Goal: Navigation & Orientation: Find specific page/section

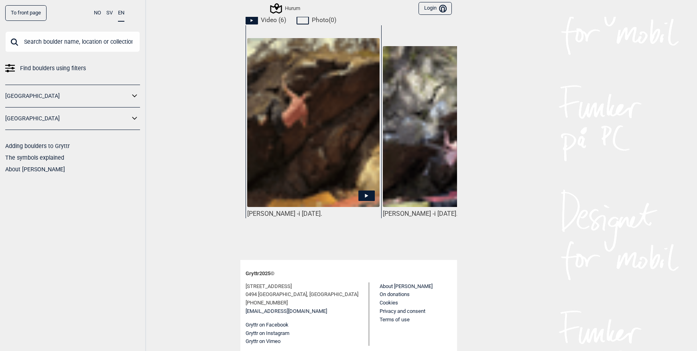
scroll to position [350, 0]
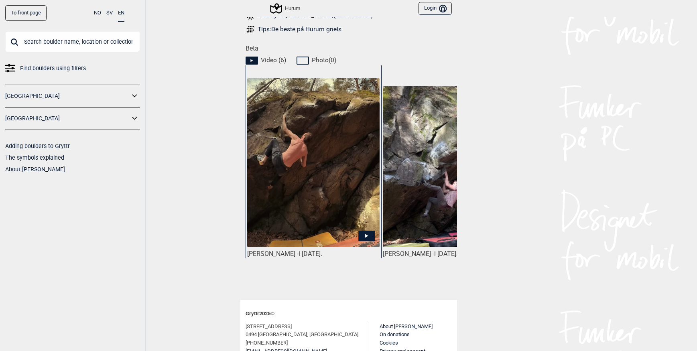
click at [363, 234] on icon at bounding box center [367, 236] width 16 height 10
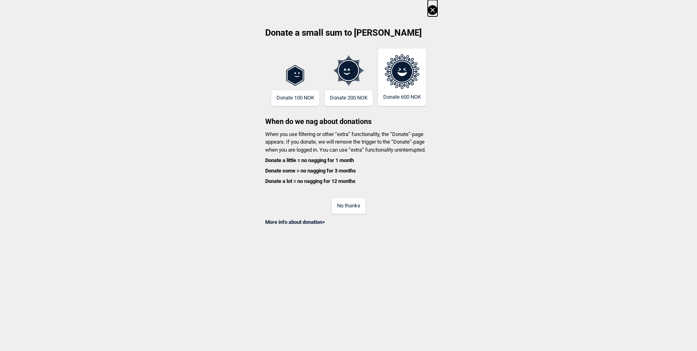
click at [349, 207] on button "No thanks" at bounding box center [349, 206] width 34 height 16
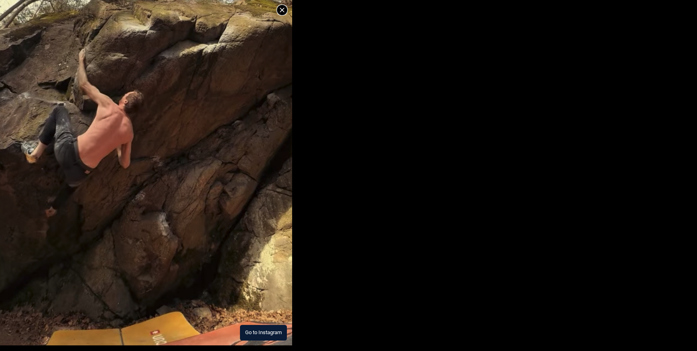
click at [157, 162] on img at bounding box center [146, 158] width 292 height 375
click at [282, 7] on icon at bounding box center [282, 10] width 10 height 10
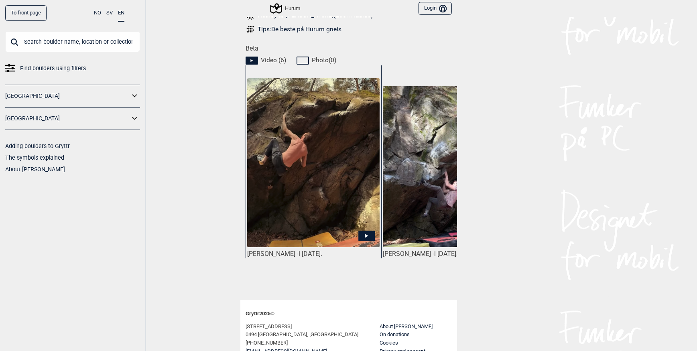
click at [250, 57] on icon at bounding box center [252, 61] width 12 height 8
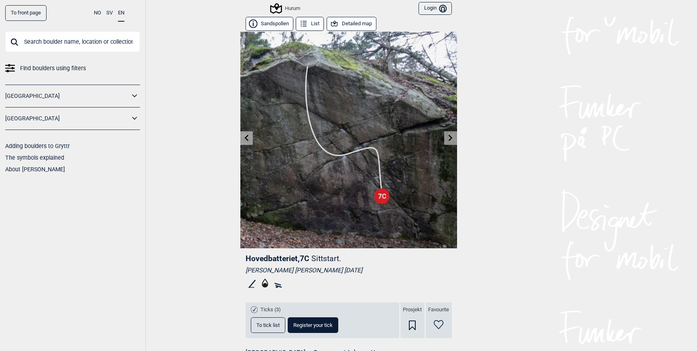
click at [448, 137] on icon at bounding box center [451, 137] width 6 height 6
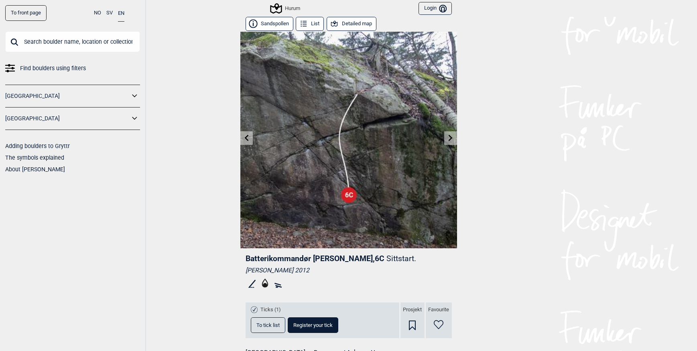
click at [448, 137] on icon at bounding box center [451, 137] width 6 height 6
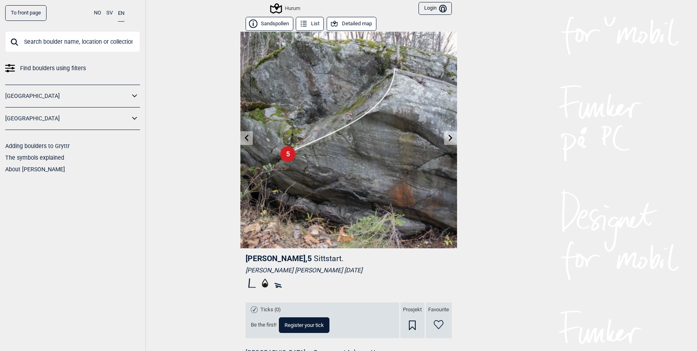
click at [448, 137] on icon at bounding box center [451, 137] width 6 height 6
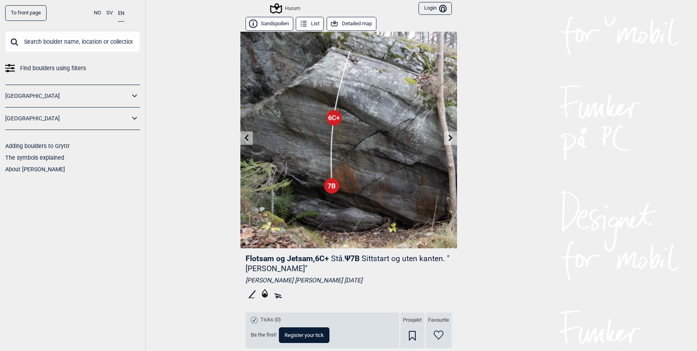
click at [449, 138] on icon at bounding box center [451, 137] width 4 height 6
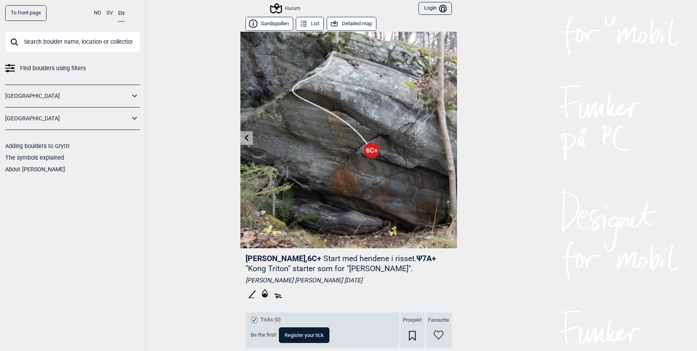
click at [270, 22] on button "Sandspollen" at bounding box center [270, 24] width 48 height 14
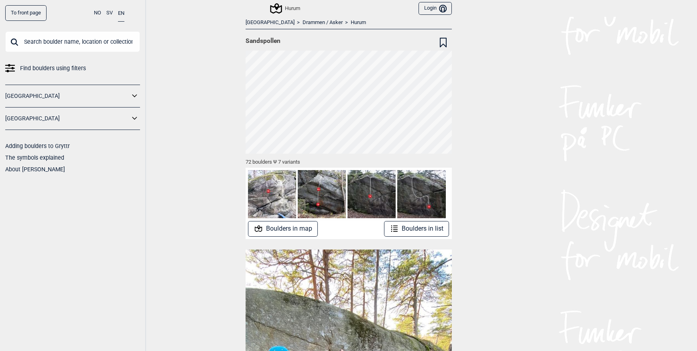
click at [279, 229] on button "Boulders in map" at bounding box center [283, 229] width 70 height 16
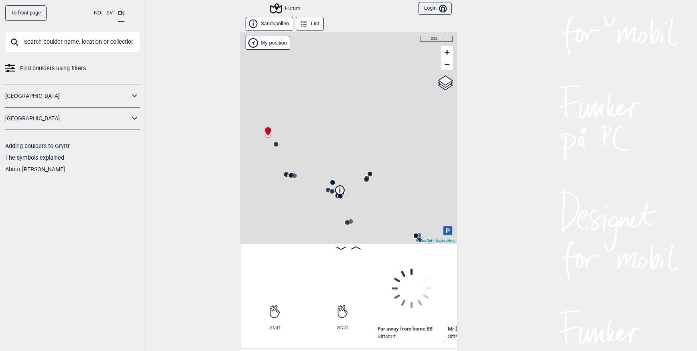
scroll to position [0, 63]
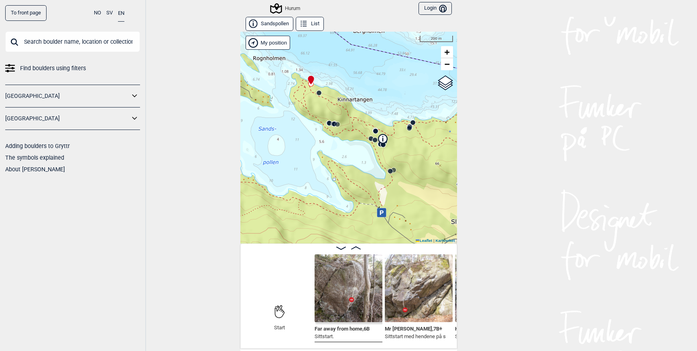
drag, startPoint x: 354, startPoint y: 196, endPoint x: 397, endPoint y: 145, distance: 67.0
click at [397, 145] on div "Hurum" at bounding box center [348, 138] width 217 height 212
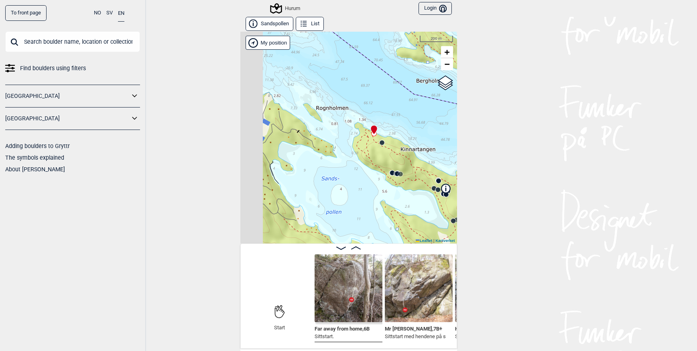
drag, startPoint x: 364, startPoint y: 143, endPoint x: 427, endPoint y: 193, distance: 80.8
click at [427, 193] on div "Hurum" at bounding box center [348, 138] width 217 height 212
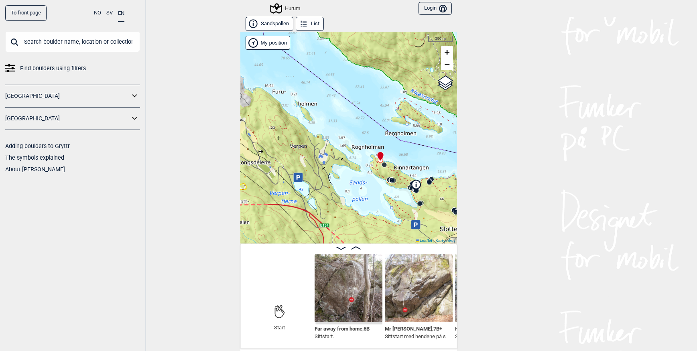
drag, startPoint x: 354, startPoint y: 156, endPoint x: 373, endPoint y: 196, distance: 45.1
click at [372, 194] on div "Hurum" at bounding box center [348, 138] width 217 height 212
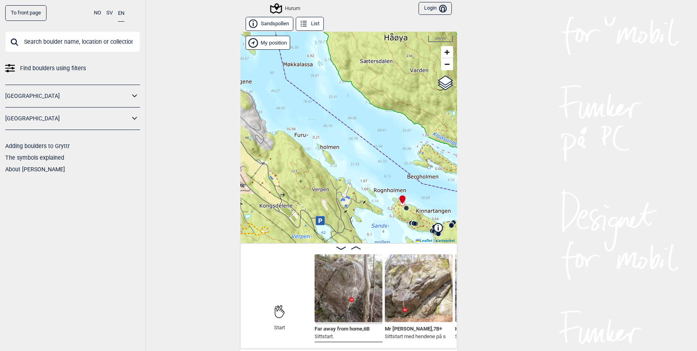
drag, startPoint x: 308, startPoint y: 151, endPoint x: 353, endPoint y: 196, distance: 63.6
click at [352, 194] on div "Hurum" at bounding box center [348, 138] width 217 height 212
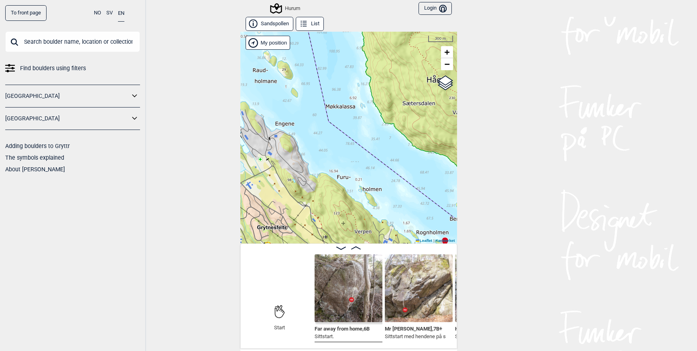
drag, startPoint x: 338, startPoint y: 149, endPoint x: 365, endPoint y: 183, distance: 43.8
click at [365, 183] on div "Hurum" at bounding box center [348, 138] width 217 height 212
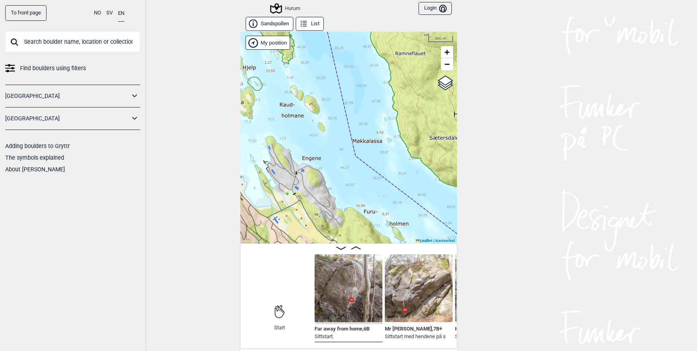
drag, startPoint x: 343, startPoint y: 158, endPoint x: 385, endPoint y: 210, distance: 66.5
click at [385, 210] on div "Hurum" at bounding box center [348, 138] width 217 height 212
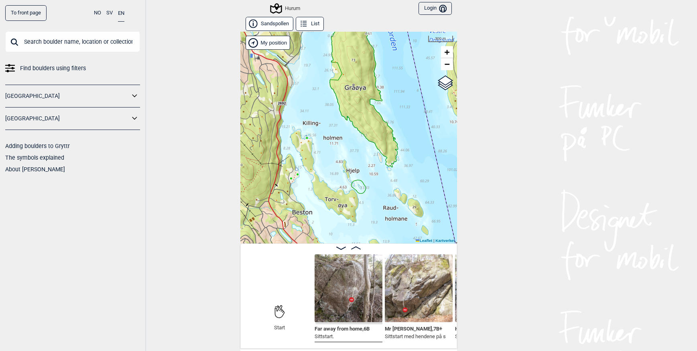
drag, startPoint x: 341, startPoint y: 164, endPoint x: 402, endPoint y: 215, distance: 79.3
click at [402, 215] on div "Hurum" at bounding box center [348, 138] width 217 height 212
drag, startPoint x: 376, startPoint y: 163, endPoint x: 368, endPoint y: 225, distance: 62.3
click at [368, 225] on div "Hurum" at bounding box center [348, 138] width 217 height 212
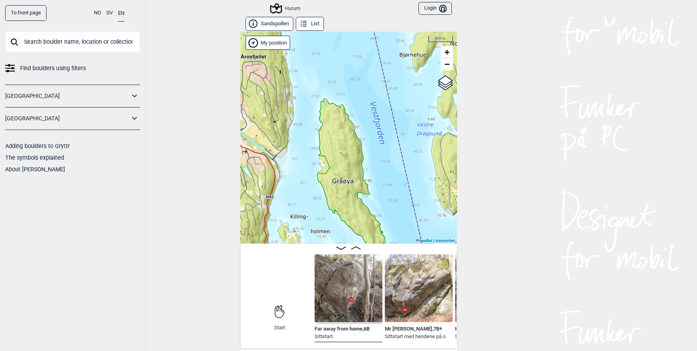
drag, startPoint x: 344, startPoint y: 167, endPoint x: 332, endPoint y: 231, distance: 65.5
click at [332, 231] on div "Hurum" at bounding box center [348, 138] width 217 height 212
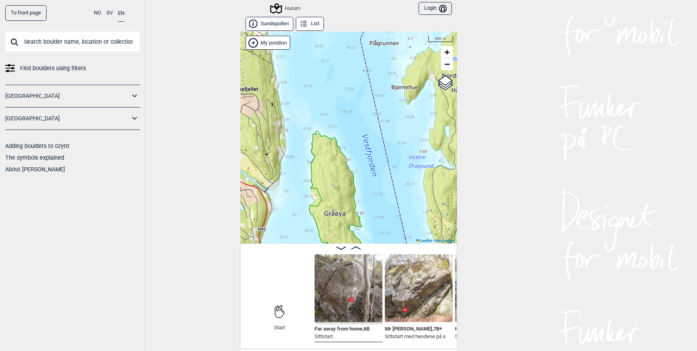
drag, startPoint x: 346, startPoint y: 149, endPoint x: 326, endPoint y: 214, distance: 68.1
click at [326, 214] on div "Hurum" at bounding box center [348, 138] width 217 height 212
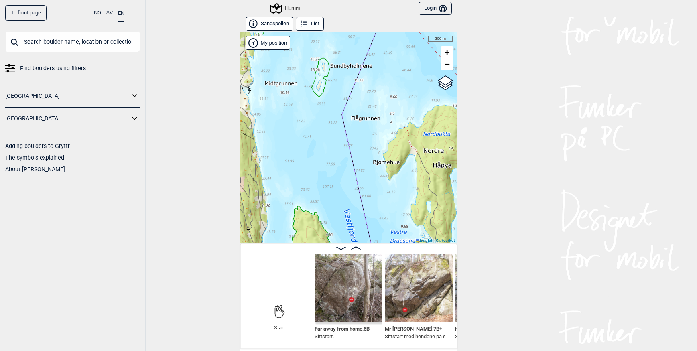
drag, startPoint x: 314, startPoint y: 122, endPoint x: 363, endPoint y: 183, distance: 78.2
click at [363, 183] on div "Hurum" at bounding box center [348, 138] width 217 height 212
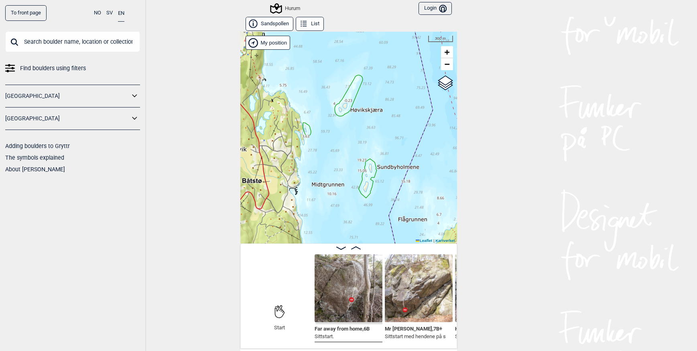
drag, startPoint x: 361, startPoint y: 151, endPoint x: 359, endPoint y: 225, distance: 73.9
click at [360, 225] on div "Hurum" at bounding box center [348, 138] width 217 height 212
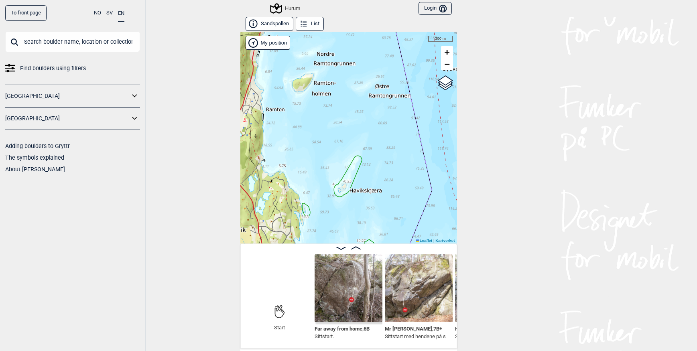
drag, startPoint x: 370, startPoint y: 160, endPoint x: 370, endPoint y: 216, distance: 55.4
click at [370, 216] on div "Hurum" at bounding box center [348, 138] width 217 height 212
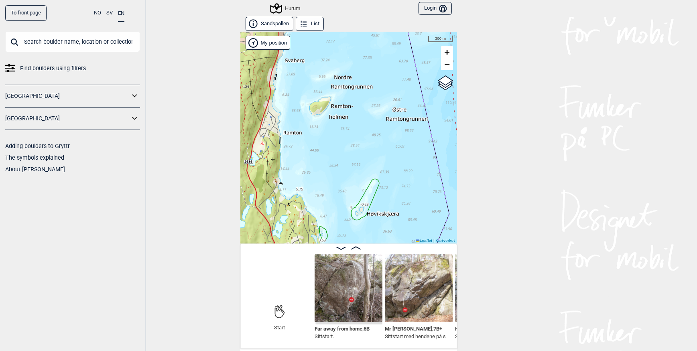
drag, startPoint x: 320, startPoint y: 156, endPoint x: 364, endPoint y: 224, distance: 81.3
click at [365, 225] on div "Hurum" at bounding box center [348, 138] width 217 height 212
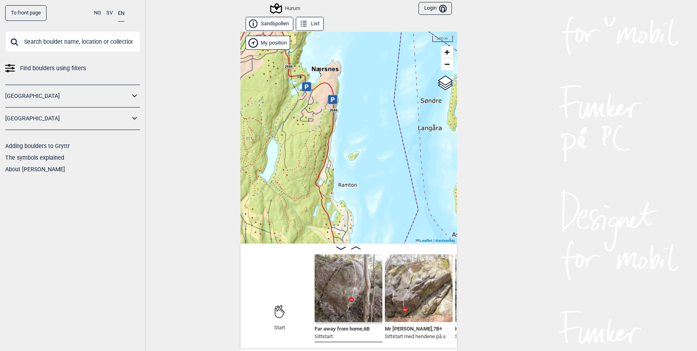
drag, startPoint x: 374, startPoint y: 205, endPoint x: 336, endPoint y: 118, distance: 95.1
click at [345, 132] on div "Hurum" at bounding box center [348, 138] width 217 height 212
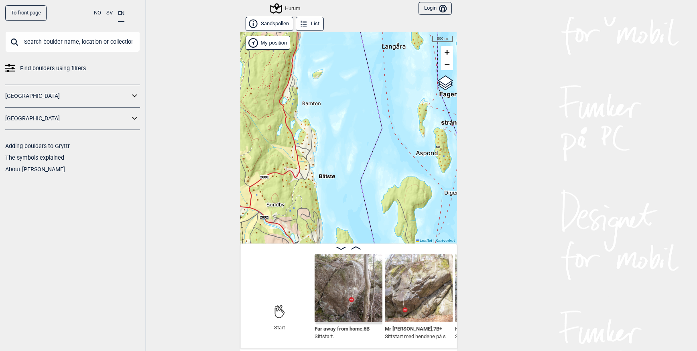
drag, startPoint x: 356, startPoint y: 190, endPoint x: 341, endPoint y: 125, distance: 66.8
click at [342, 132] on div "Hurum" at bounding box center [348, 138] width 217 height 212
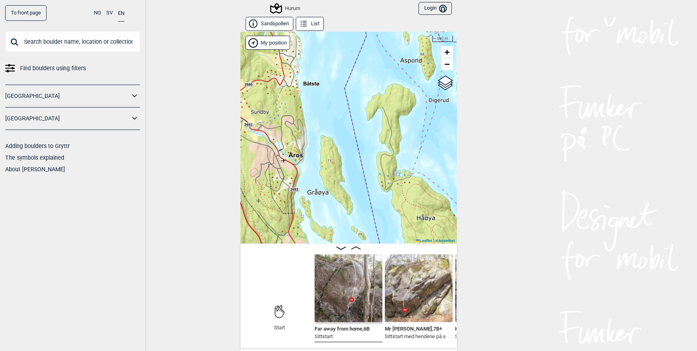
drag, startPoint x: 359, startPoint y: 184, endPoint x: 348, endPoint y: 130, distance: 55.3
click at [351, 134] on div "Hurum" at bounding box center [348, 138] width 217 height 212
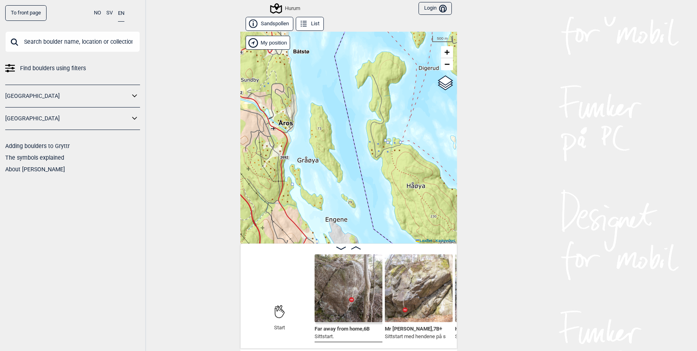
drag, startPoint x: 344, startPoint y: 192, endPoint x: 336, endPoint y: 137, distance: 55.6
click at [337, 144] on div "Hurum" at bounding box center [348, 138] width 217 height 212
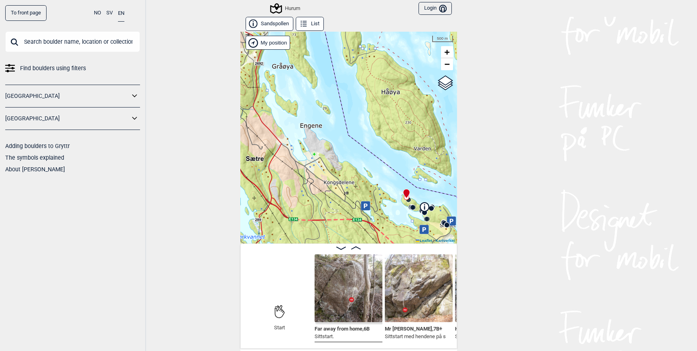
drag, startPoint x: 371, startPoint y: 180, endPoint x: 347, endPoint y: 136, distance: 50.1
click at [349, 137] on div "Hurum" at bounding box center [348, 138] width 217 height 212
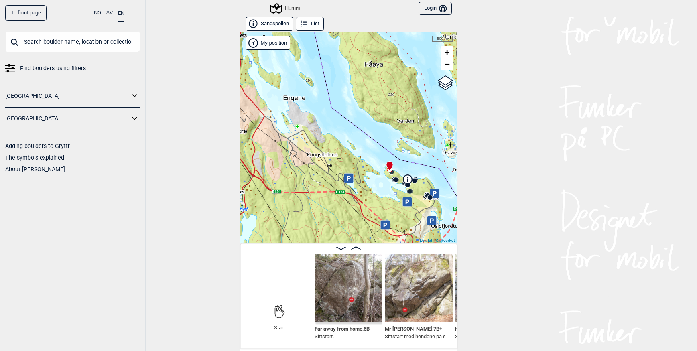
drag, startPoint x: 359, startPoint y: 163, endPoint x: 305, endPoint y: 125, distance: 65.6
click at [306, 125] on div "Hurum" at bounding box center [348, 138] width 217 height 212
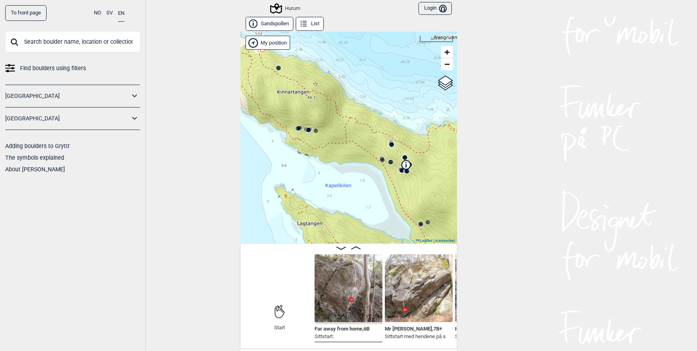
drag, startPoint x: 339, startPoint y: 157, endPoint x: 336, endPoint y: 125, distance: 32.7
click at [336, 125] on div "Hurum" at bounding box center [348, 138] width 217 height 212
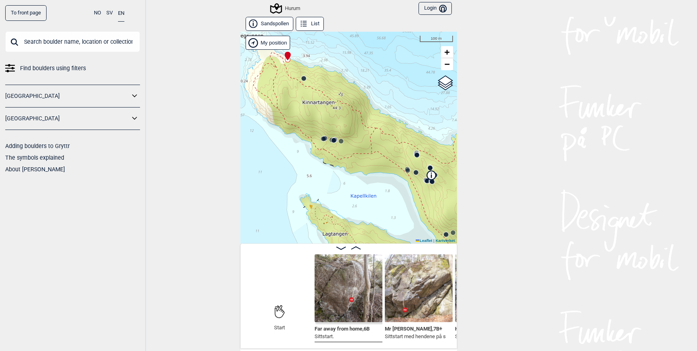
drag, startPoint x: 351, startPoint y: 166, endPoint x: 364, endPoint y: 181, distance: 19.7
click at [363, 179] on div "Hurum" at bounding box center [348, 138] width 217 height 212
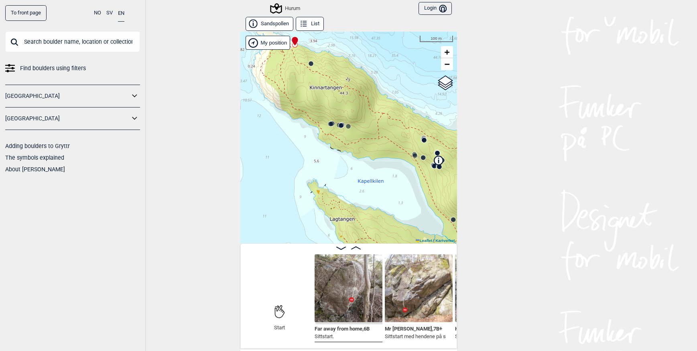
drag, startPoint x: 368, startPoint y: 173, endPoint x: 320, endPoint y: 135, distance: 61.4
click at [320, 135] on div "Hurum" at bounding box center [348, 138] width 217 height 212
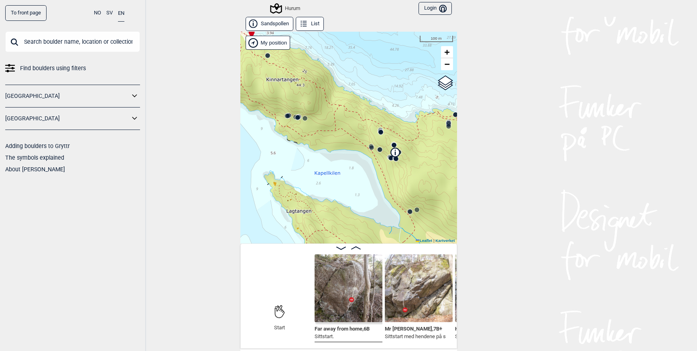
drag, startPoint x: 320, startPoint y: 149, endPoint x: 342, endPoint y: 180, distance: 38.1
click at [342, 180] on div "Hurum" at bounding box center [348, 138] width 217 height 212
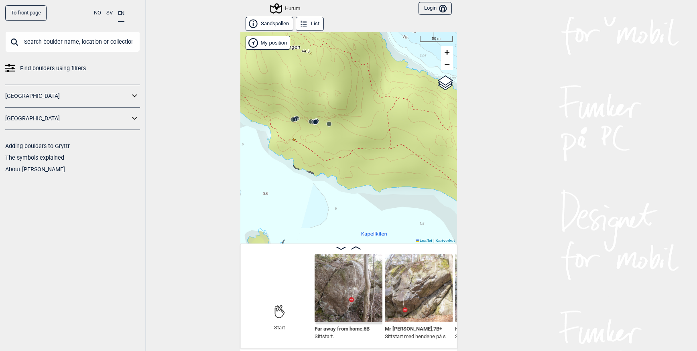
drag, startPoint x: 318, startPoint y: 141, endPoint x: 363, endPoint y: 184, distance: 62.8
click at [363, 184] on div "Hurum" at bounding box center [348, 138] width 217 height 212
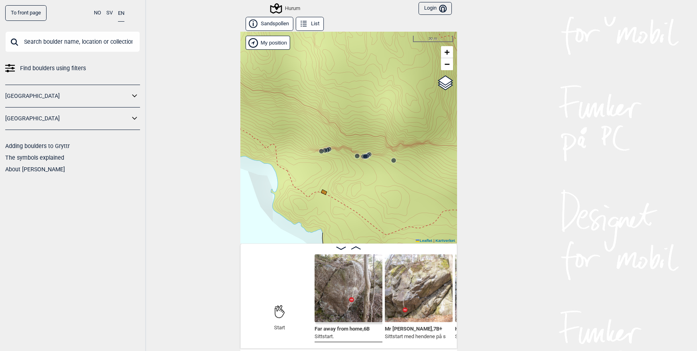
click at [323, 149] on circle at bounding box center [325, 150] width 5 height 5
